Goal: Find specific page/section: Find specific page/section

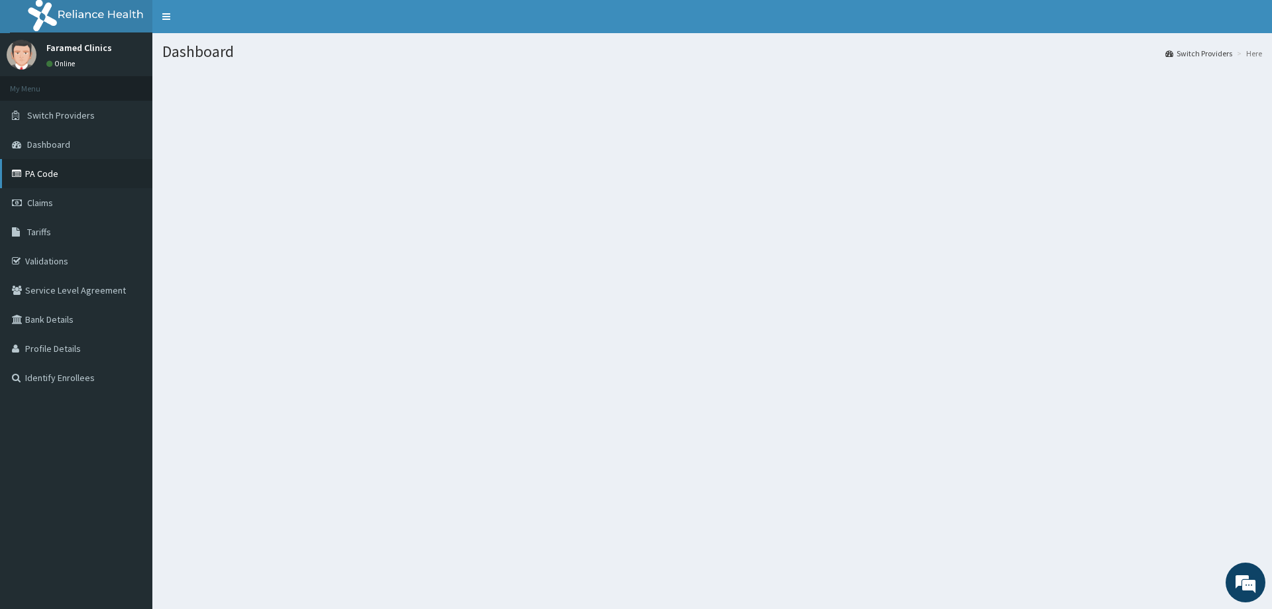
click at [43, 163] on link "PA Code" at bounding box center [76, 173] width 152 height 29
click at [41, 168] on link "PA Code" at bounding box center [76, 173] width 152 height 29
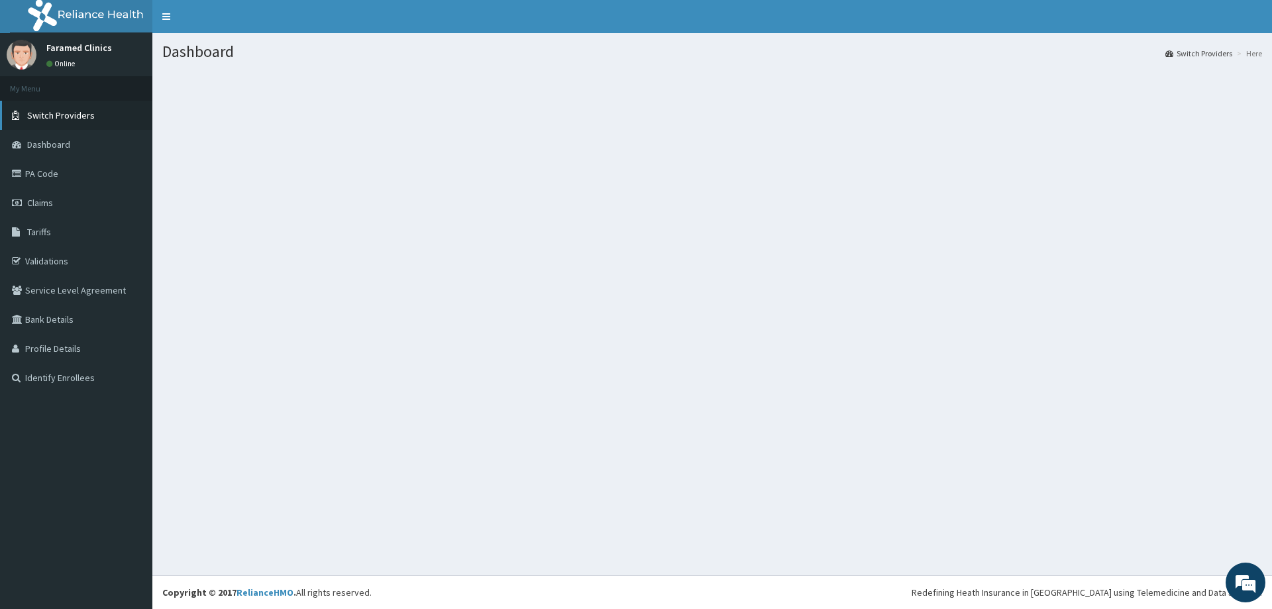
click at [71, 114] on span "Switch Providers" at bounding box center [61, 115] width 68 height 12
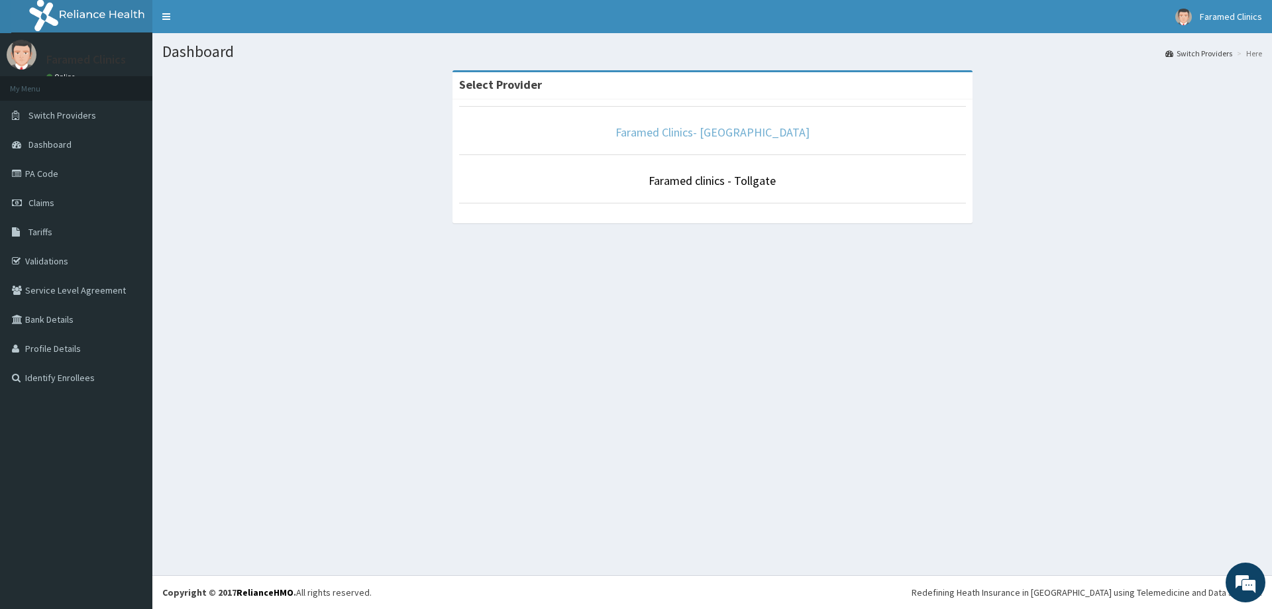
click at [723, 137] on link "Faramed Clinics- [GEOGRAPHIC_DATA]" at bounding box center [712, 132] width 194 height 15
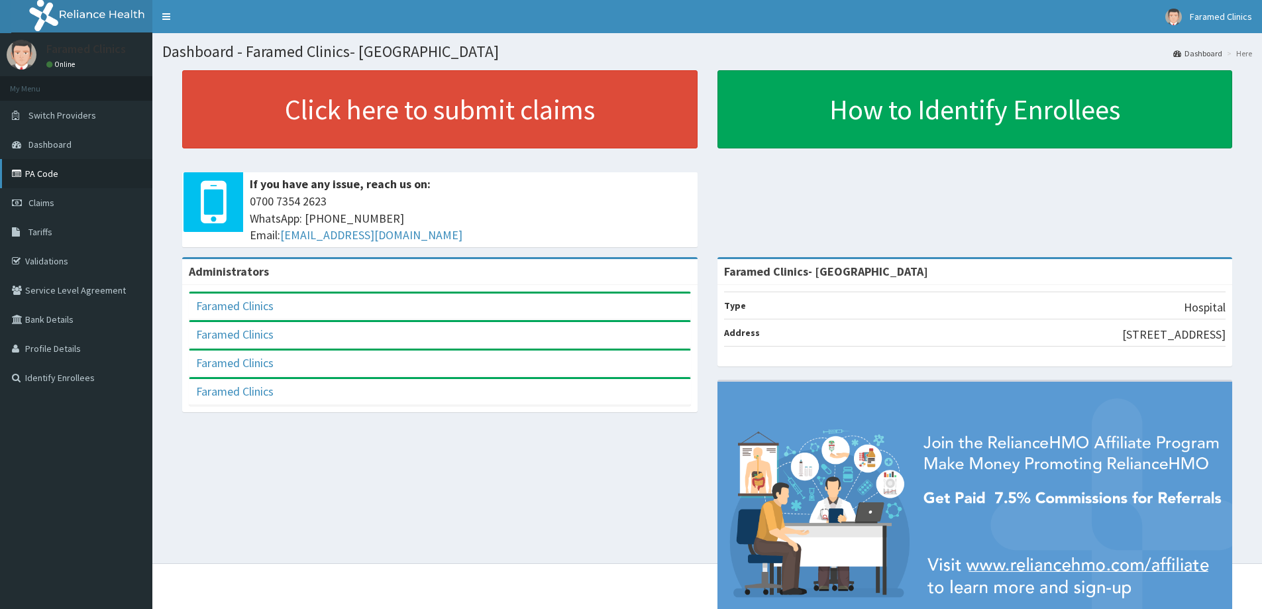
click at [46, 175] on link "PA Code" at bounding box center [76, 173] width 152 height 29
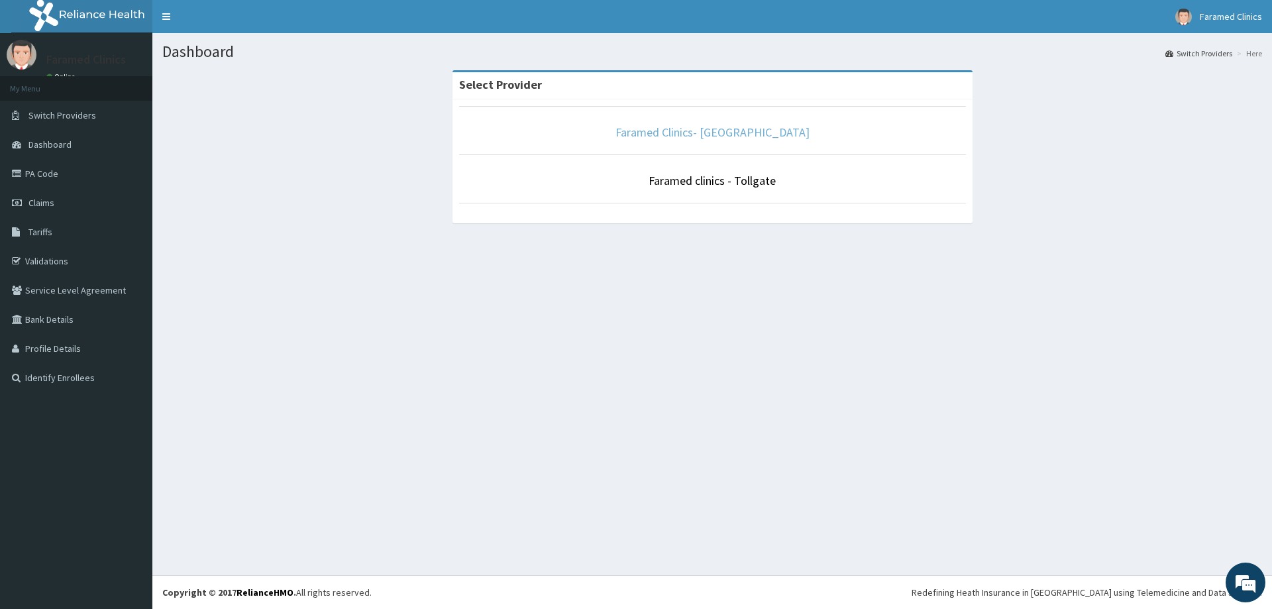
click at [747, 132] on link "Faramed Clinics- [GEOGRAPHIC_DATA]" at bounding box center [712, 132] width 194 height 15
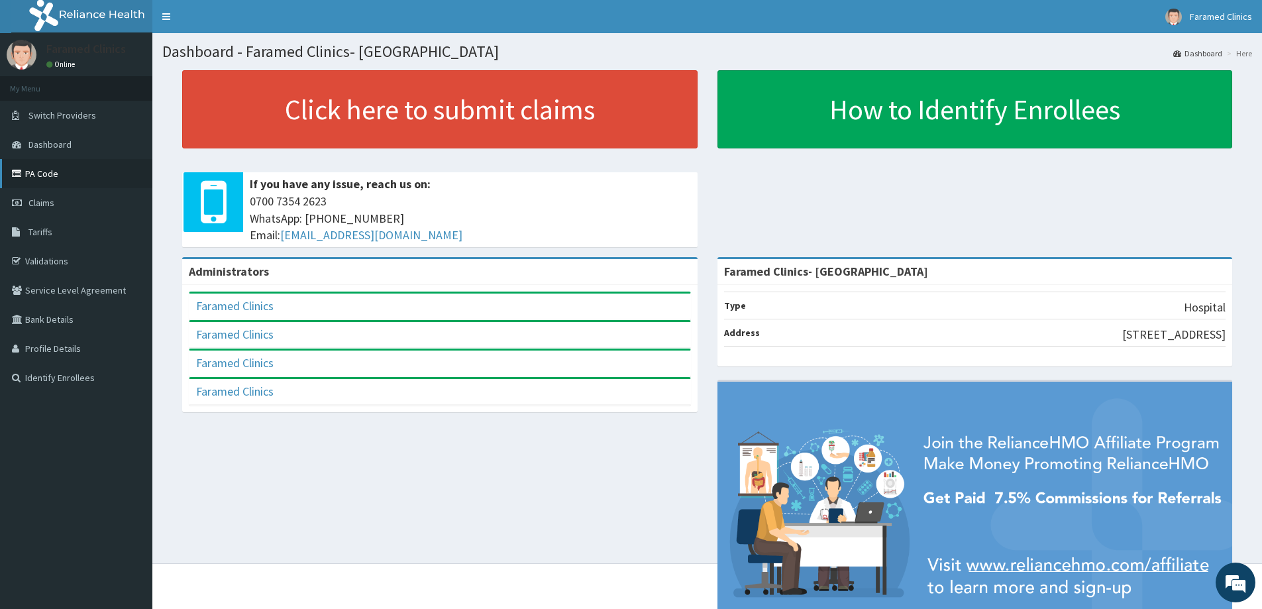
click at [46, 174] on link "PA Code" at bounding box center [76, 173] width 152 height 29
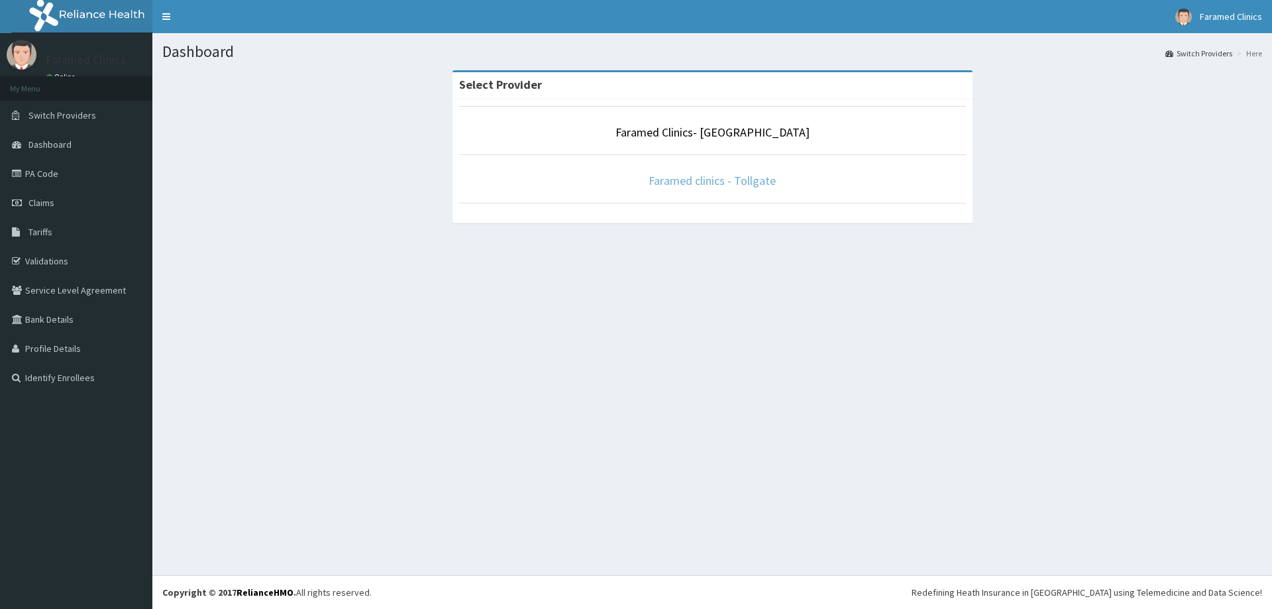
click at [735, 178] on link "Faramed clinics - Tollgate" at bounding box center [712, 180] width 127 height 15
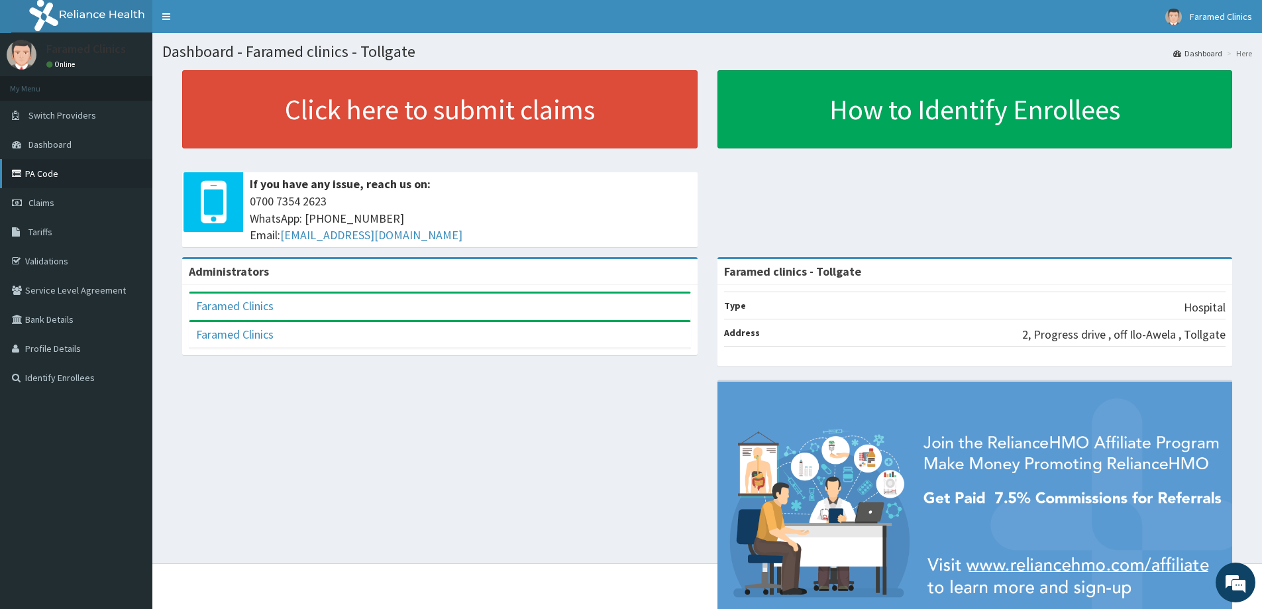
click at [56, 175] on link "PA Code" at bounding box center [76, 173] width 152 height 29
